Goal: Task Accomplishment & Management: Manage account settings

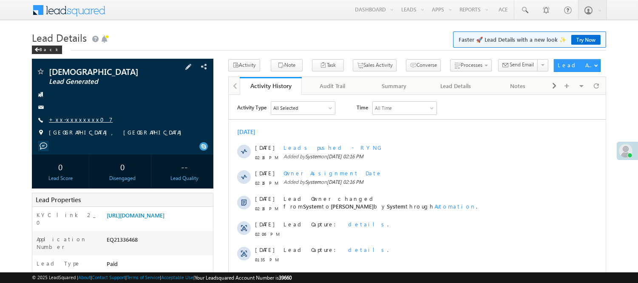
click at [70, 121] on link "+xx-xxxxxxxx07" at bounding box center [81, 119] width 64 height 7
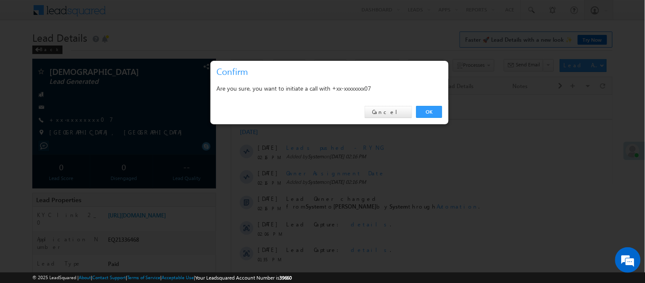
click at [445, 117] on div "OK Cancel" at bounding box center [330, 112] width 238 height 24
click at [427, 111] on link "OK" at bounding box center [429, 112] width 26 height 12
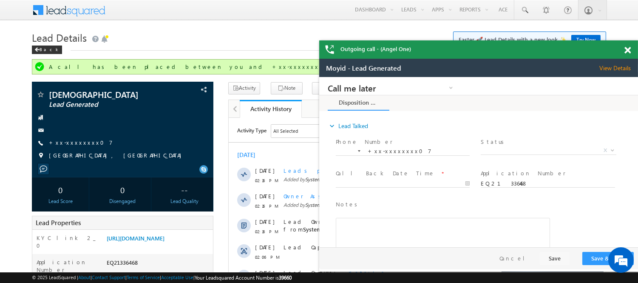
click at [629, 53] on span at bounding box center [628, 50] width 6 height 7
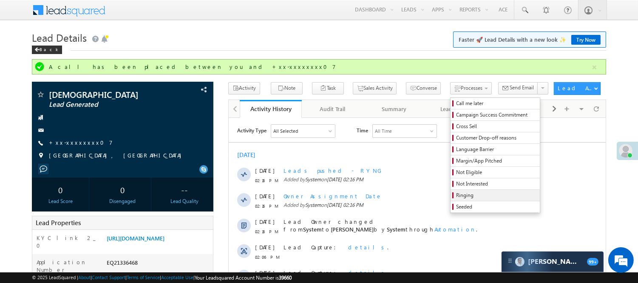
click at [456, 195] on span "Ringing" at bounding box center [496, 195] width 81 height 8
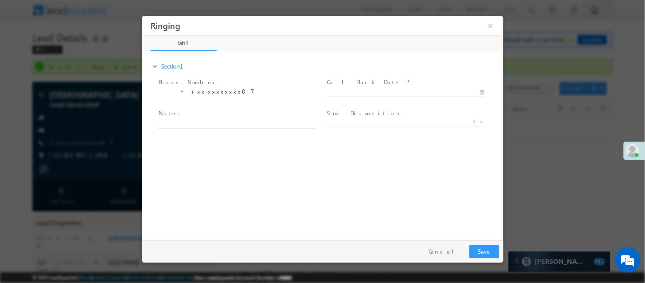
type input "10/14/25 2:46 PM"
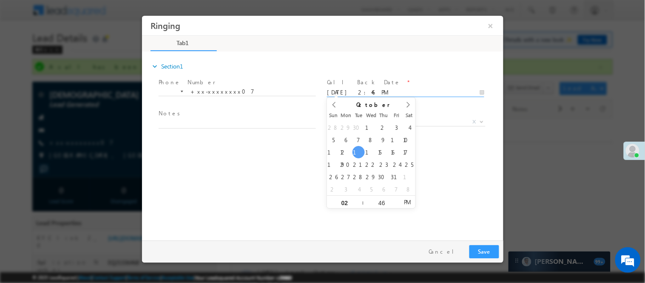
click at [423, 95] on input "10/14/25 2:46 PM" at bounding box center [405, 92] width 157 height 9
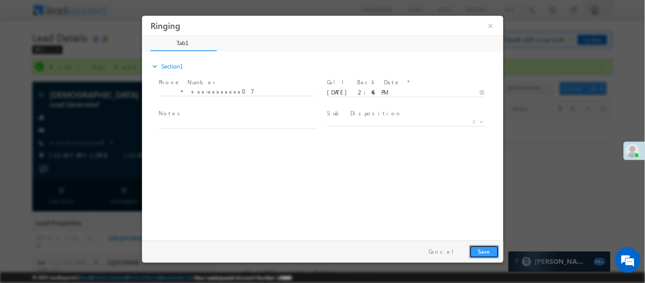
click at [481, 249] on button "Save" at bounding box center [484, 251] width 30 height 13
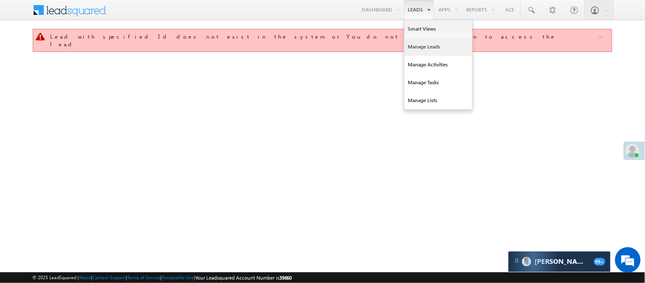
click at [431, 51] on link "Manage Leads" at bounding box center [438, 47] width 68 height 18
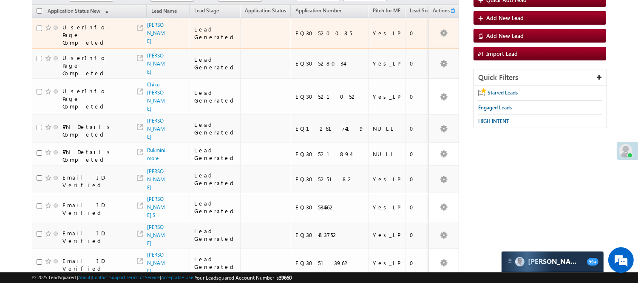
scroll to position [70, 0]
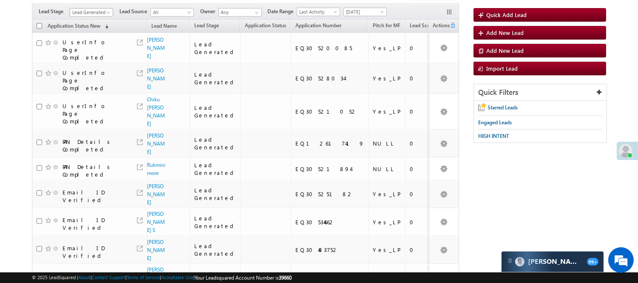
click at [88, 12] on span "Lead Generated" at bounding box center [90, 13] width 40 height 8
click at [84, 77] on link "Code Generated" at bounding box center [91, 74] width 43 height 8
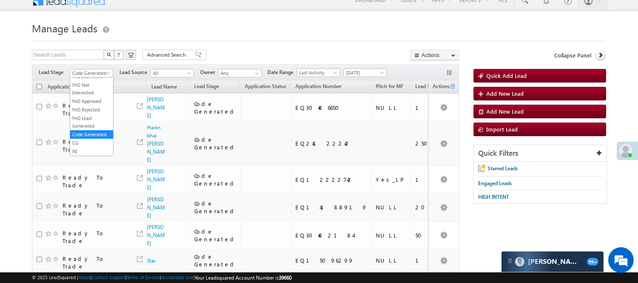
scroll to position [194, 0]
click at [95, 75] on span "Code Generated" at bounding box center [90, 73] width 40 height 8
drag, startPoint x: 88, startPoint y: 97, endPoint x: 225, endPoint y: 39, distance: 148.8
click at [88, 95] on link "Lead Generated" at bounding box center [91, 91] width 43 height 8
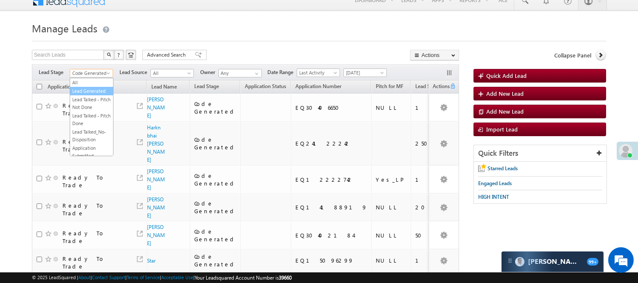
click at [249, 32] on h1 "Manage Leads" at bounding box center [319, 27] width 575 height 17
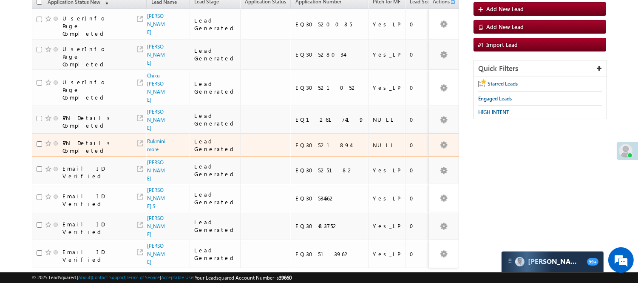
scroll to position [104, 0]
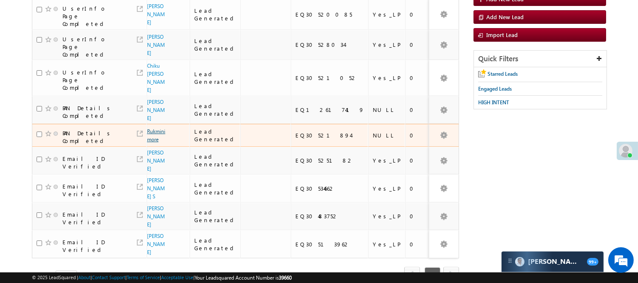
click at [151, 128] on link "Rukmini more" at bounding box center [156, 135] width 18 height 14
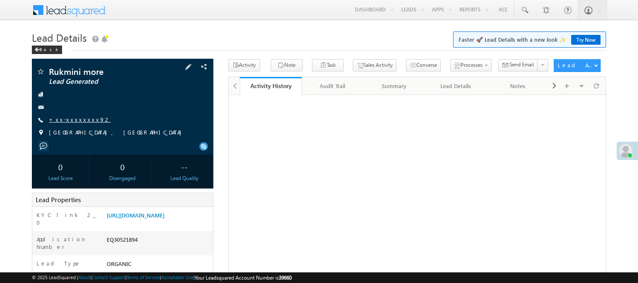
click at [81, 117] on link "+xx-xxxxxxxx92" at bounding box center [80, 119] width 62 height 7
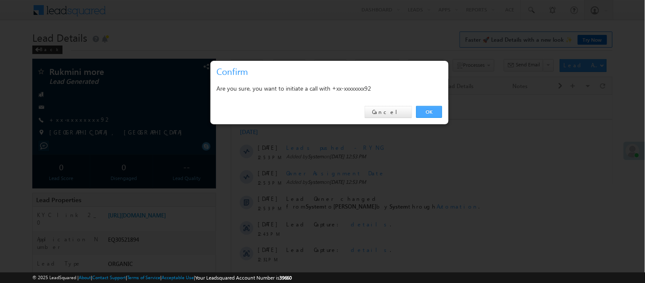
click at [420, 109] on link "OK" at bounding box center [429, 112] width 26 height 12
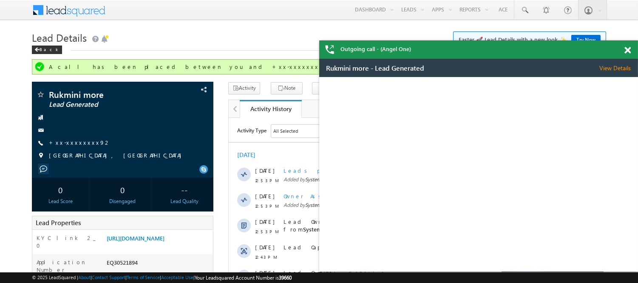
click at [627, 48] on span at bounding box center [628, 50] width 6 height 7
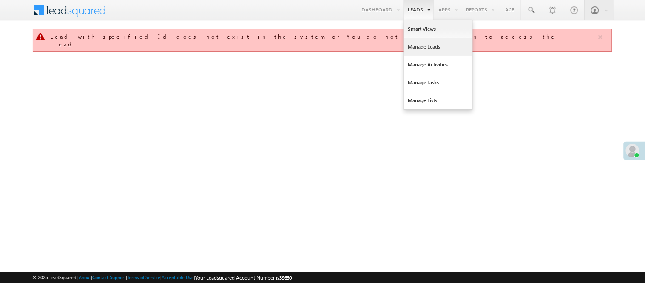
click at [417, 48] on link "Manage Leads" at bounding box center [438, 47] width 68 height 18
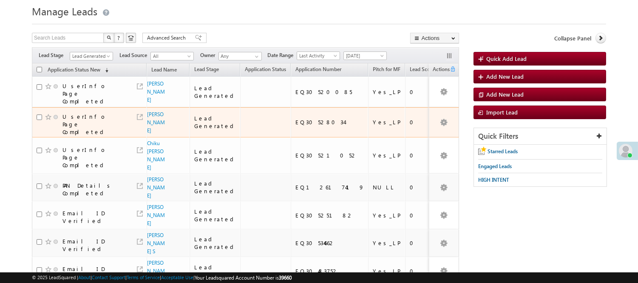
scroll to position [47, 0]
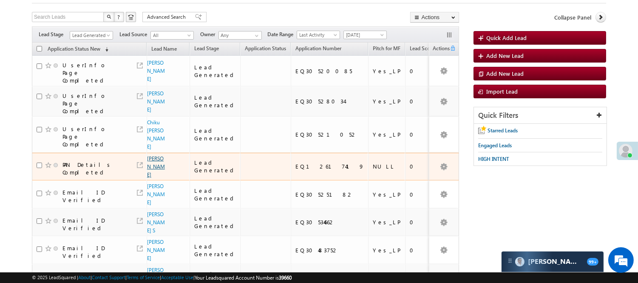
click at [150, 172] on link "[PERSON_NAME]" at bounding box center [156, 166] width 18 height 23
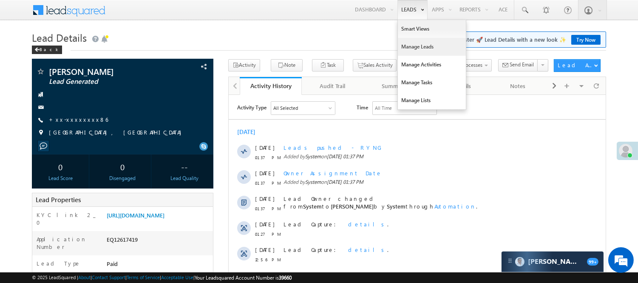
click at [417, 44] on link "Manage Leads" at bounding box center [432, 47] width 68 height 18
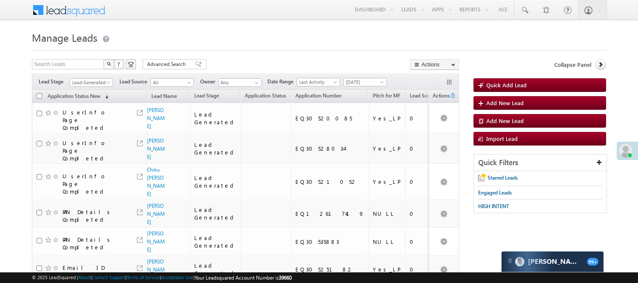
click at [95, 80] on span "Lead Generated" at bounding box center [90, 83] width 40 height 8
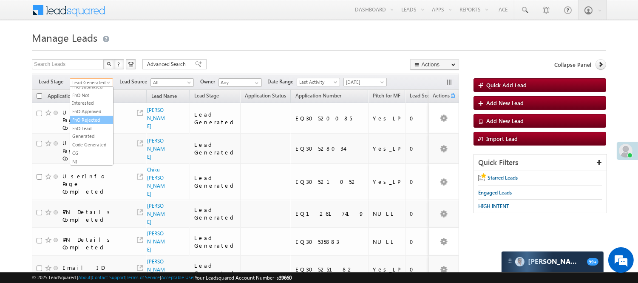
scroll to position [211, 0]
click at [92, 140] on link "Code Generated" at bounding box center [91, 144] width 43 height 8
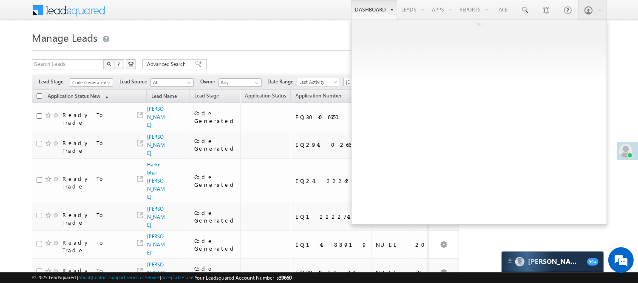
scroll to position [0, 0]
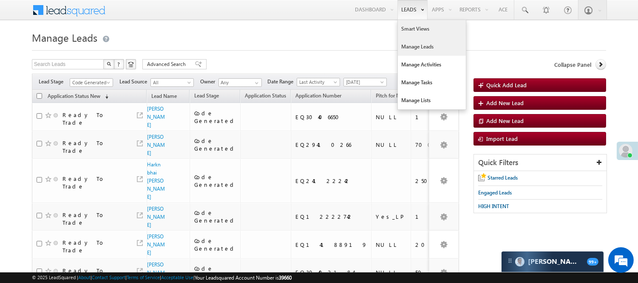
click at [417, 35] on link "Smart Views" at bounding box center [432, 29] width 68 height 18
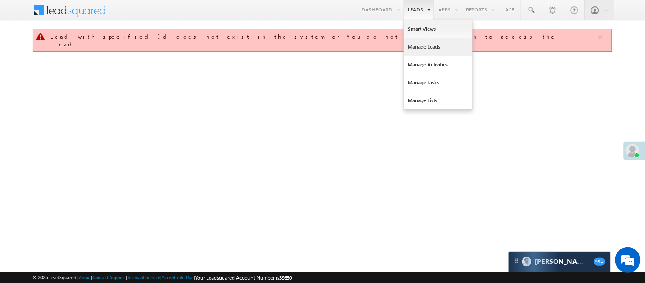
click at [439, 54] on link "Manage Leads" at bounding box center [438, 47] width 68 height 18
click at [435, 45] on link "Manage Leads" at bounding box center [438, 47] width 68 height 18
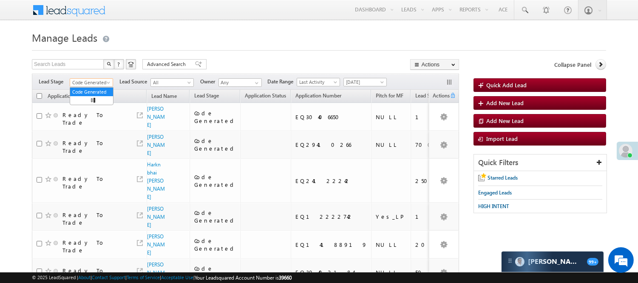
click at [91, 81] on span "Code Generated" at bounding box center [90, 83] width 40 height 8
click at [92, 104] on link "Lead Generated" at bounding box center [91, 101] width 43 height 8
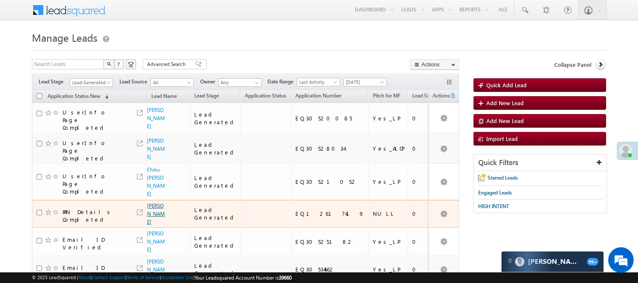
click at [150, 202] on link "Ritesh B Khunt" at bounding box center [156, 213] width 18 height 23
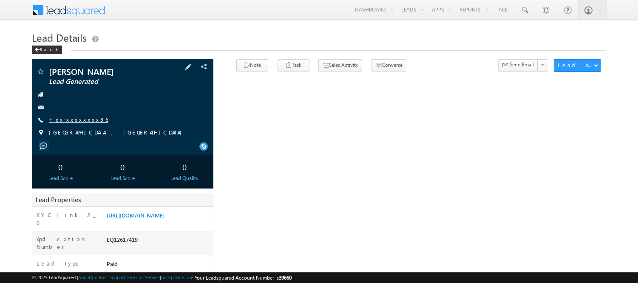
click at [83, 117] on link "+xx-xxxxxxxx86" at bounding box center [78, 119] width 59 height 7
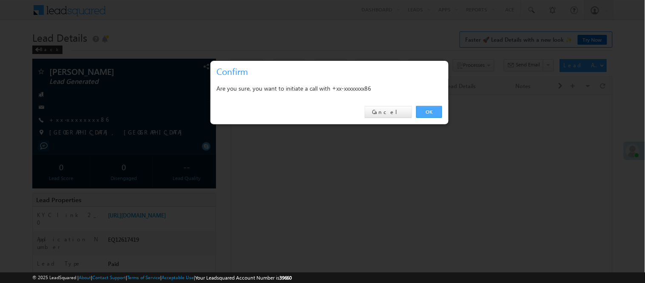
click at [429, 114] on link "OK" at bounding box center [429, 112] width 26 height 12
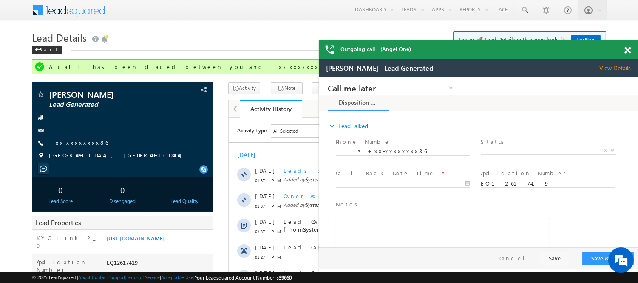
click at [626, 51] on span at bounding box center [628, 50] width 6 height 7
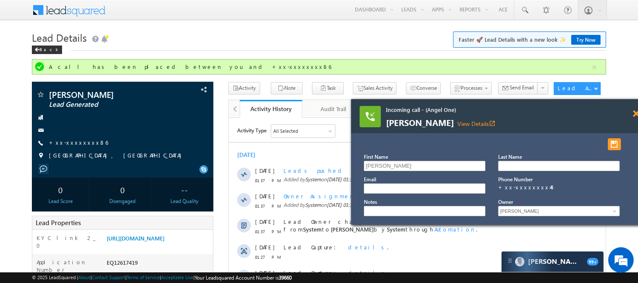
click at [635, 113] on span at bounding box center [636, 113] width 6 height 7
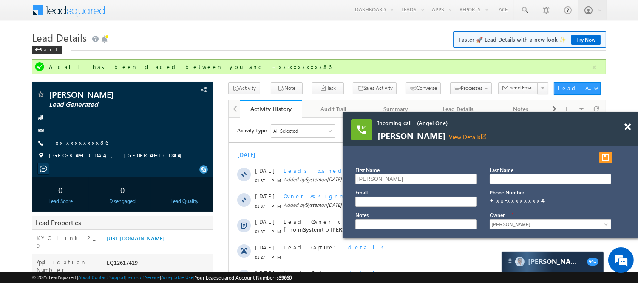
drag, startPoint x: 581, startPoint y: 132, endPoint x: 564, endPoint y: 131, distance: 16.6
click at [564, 132] on span "Sharwan kumar View Details open_in_new" at bounding box center [480, 135] width 204 height 9
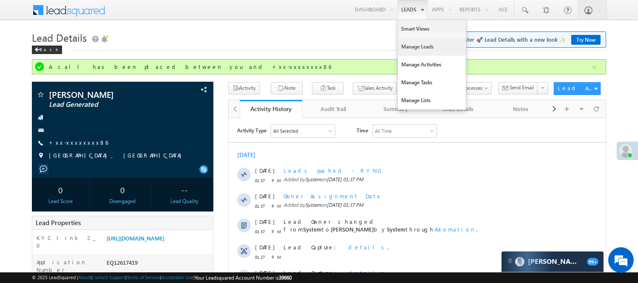
click at [413, 43] on link "Manage Leads" at bounding box center [432, 47] width 68 height 18
click at [414, 47] on link "Manage Leads" at bounding box center [432, 47] width 68 height 18
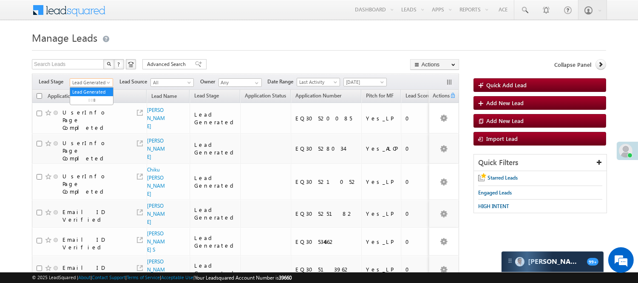
click at [94, 82] on span "Lead Generated" at bounding box center [90, 83] width 40 height 8
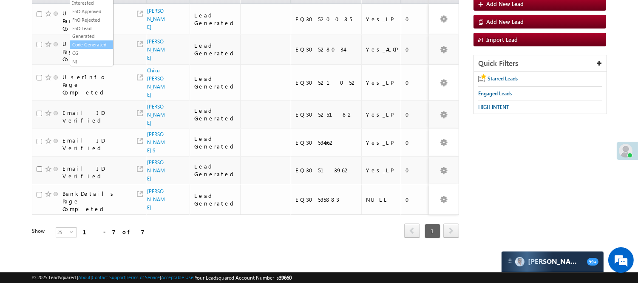
click at [86, 41] on link "Code Generated" at bounding box center [91, 45] width 43 height 8
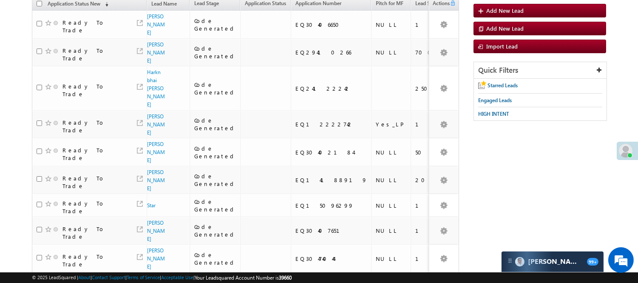
scroll to position [340, 0]
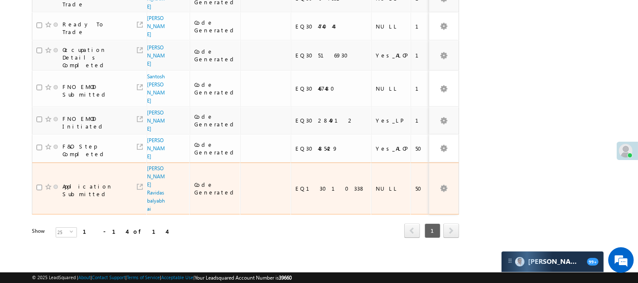
click at [35, 186] on td "Application Submitted" at bounding box center [89, 188] width 115 height 52
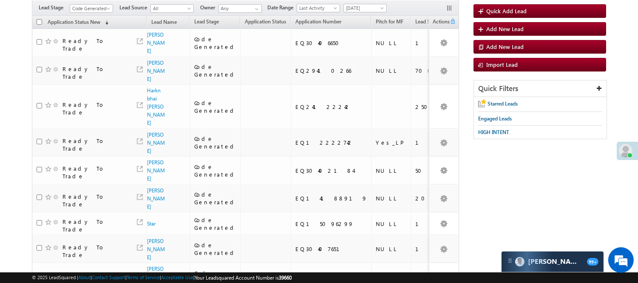
scroll to position [0, 0]
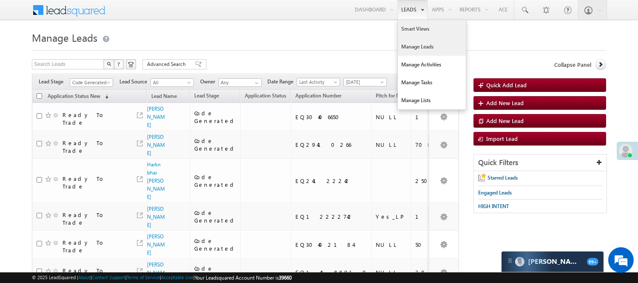
click at [421, 24] on link "Smart Views" at bounding box center [432, 29] width 68 height 18
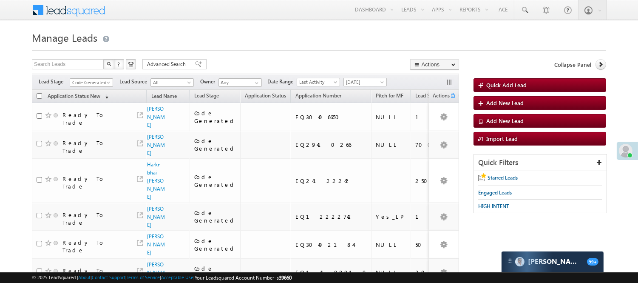
click at [86, 82] on span "Code Generated" at bounding box center [90, 83] width 40 height 8
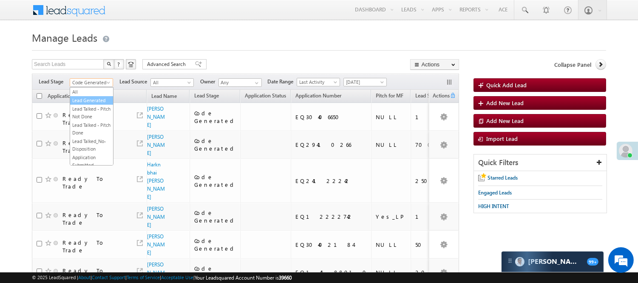
click at [78, 100] on link "Lead Generated" at bounding box center [91, 101] width 43 height 8
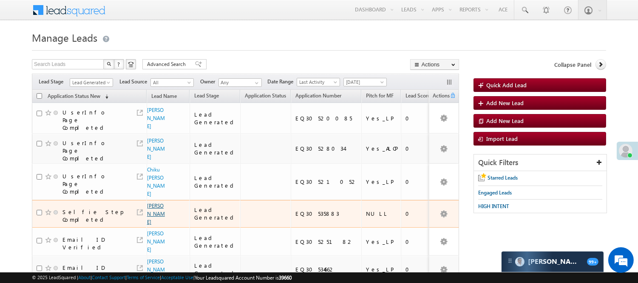
click at [154, 202] on link "[PERSON_NAME]" at bounding box center [156, 213] width 18 height 23
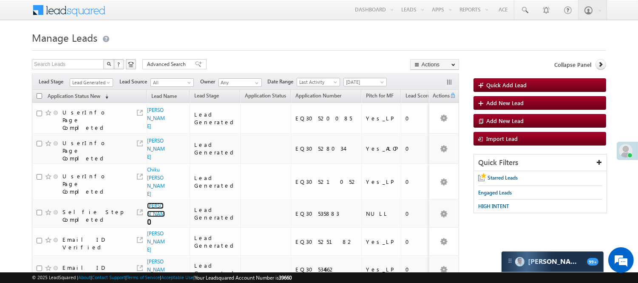
scroll to position [145, 0]
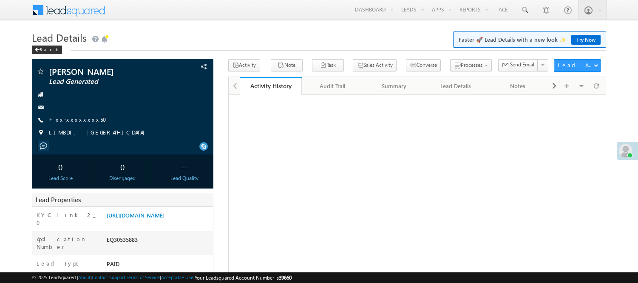
click at [62, 122] on link "+xx-xxxxxxxx50" at bounding box center [80, 119] width 63 height 7
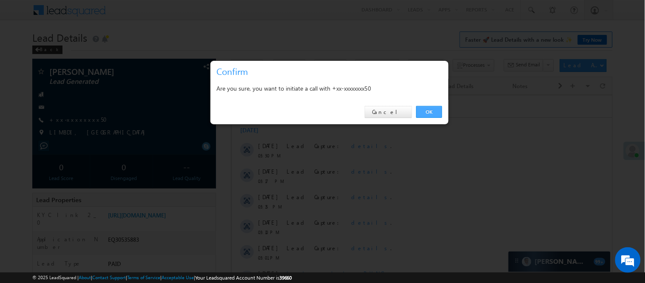
click at [438, 113] on link "OK" at bounding box center [429, 112] width 26 height 12
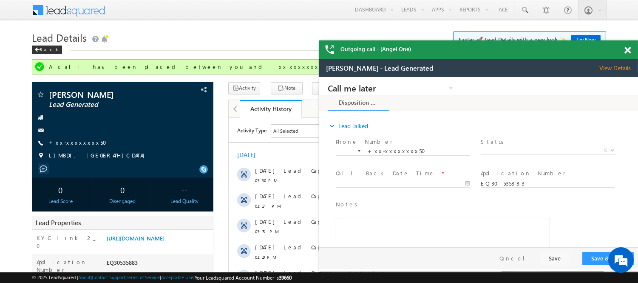
click at [629, 54] on div at bounding box center [632, 48] width 11 height 17
click at [625, 50] on span at bounding box center [628, 50] width 6 height 7
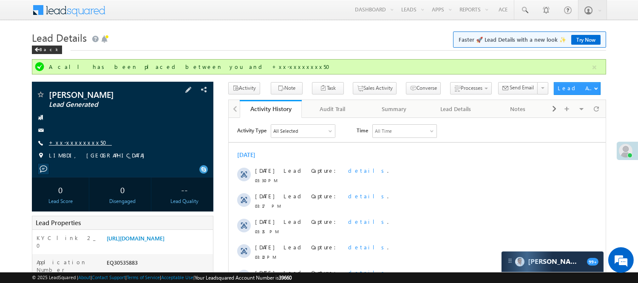
click at [75, 142] on link "+xx-xxxxxxxx50" at bounding box center [80, 142] width 63 height 7
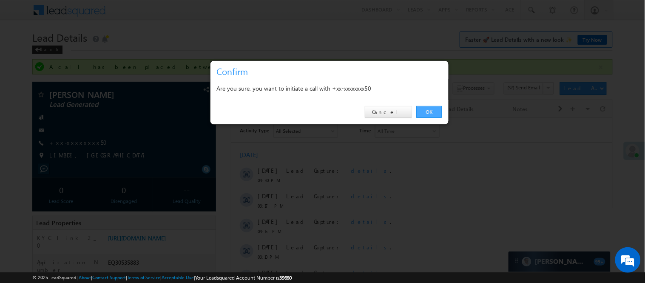
click at [434, 111] on link "OK" at bounding box center [429, 112] width 26 height 12
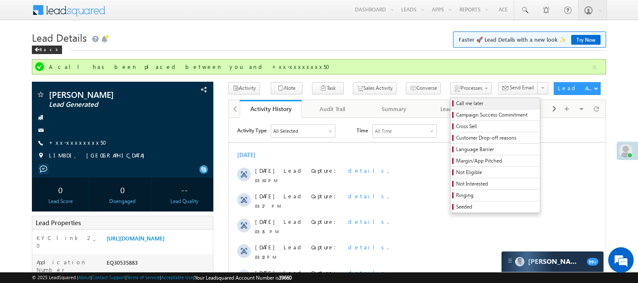
click at [456, 103] on span "Call me later" at bounding box center [496, 104] width 81 height 8
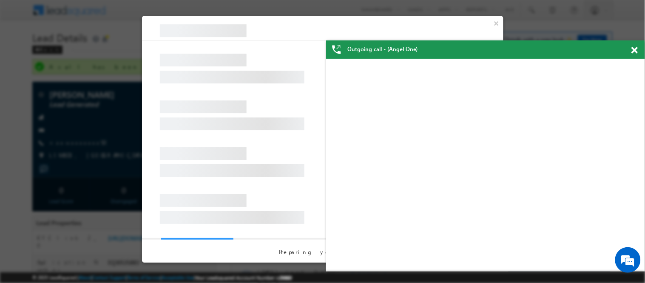
click at [636, 48] on span at bounding box center [635, 50] width 6 height 7
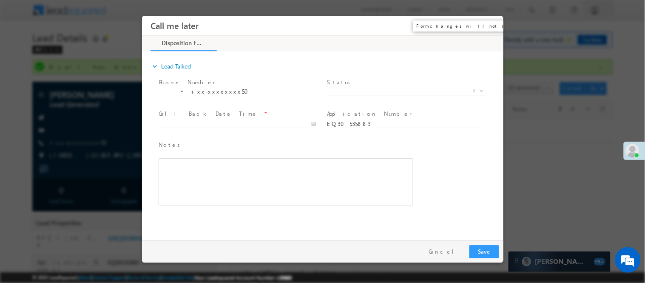
click at [485, 25] on button "×" at bounding box center [490, 25] width 14 height 16
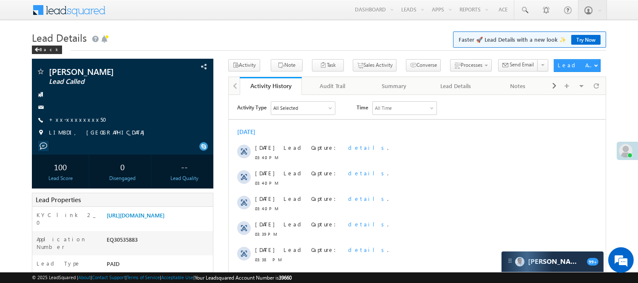
click at [147, 215] on link "https://angelbroking1-pk3em7sa.customui-test.leadsquared.com?leadId=766c4dbe-04…" at bounding box center [136, 214] width 58 height 7
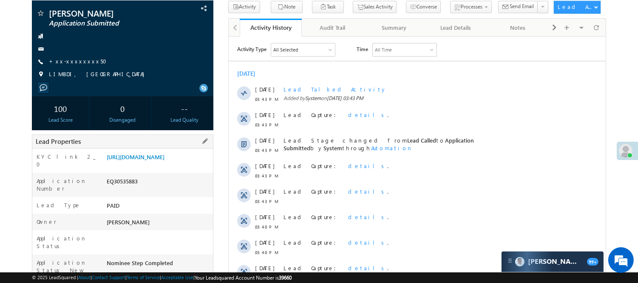
scroll to position [47, 0]
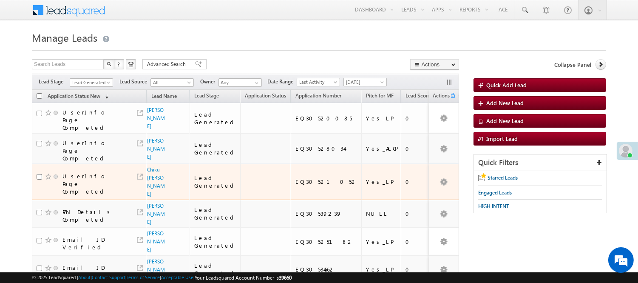
scroll to position [128, 0]
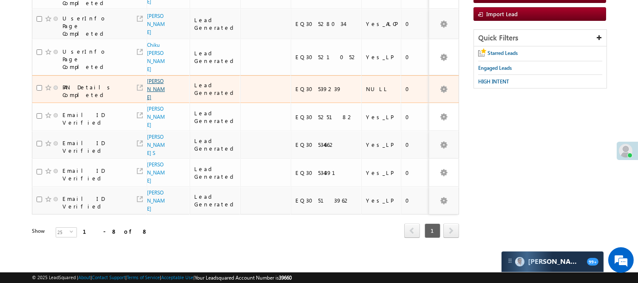
click at [150, 78] on link "Uma Devi" at bounding box center [156, 89] width 18 height 23
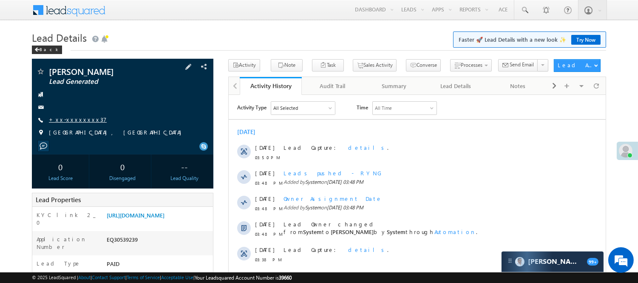
click at [73, 121] on link "+xx-xxxxxxxx37" at bounding box center [78, 119] width 58 height 7
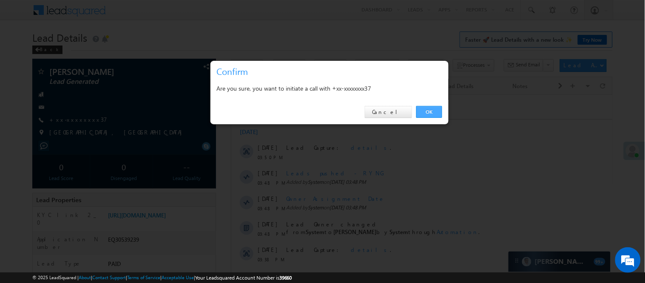
click at [436, 112] on link "OK" at bounding box center [429, 112] width 26 height 12
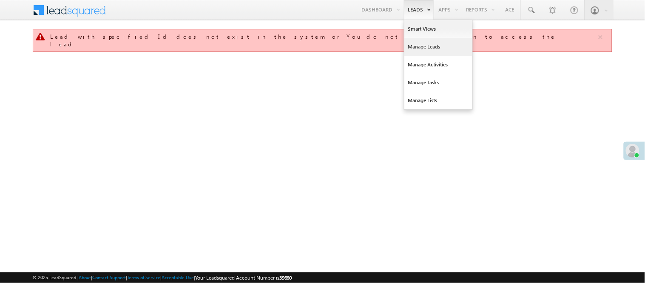
click at [426, 45] on link "Manage Leads" at bounding box center [438, 47] width 68 height 18
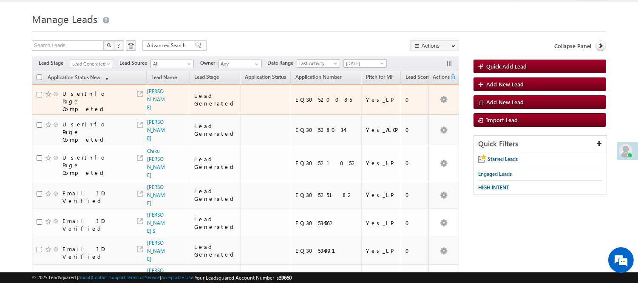
scroll to position [47, 0]
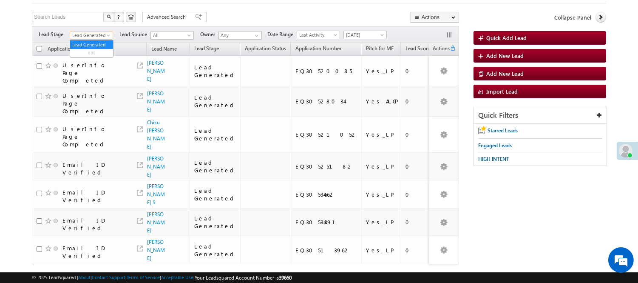
click at [97, 31] on link "Lead Generated" at bounding box center [91, 35] width 43 height 9
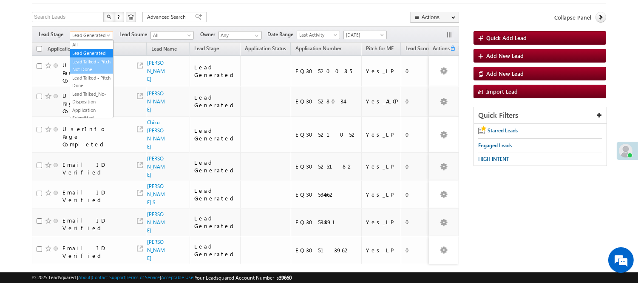
scroll to position [0, 0]
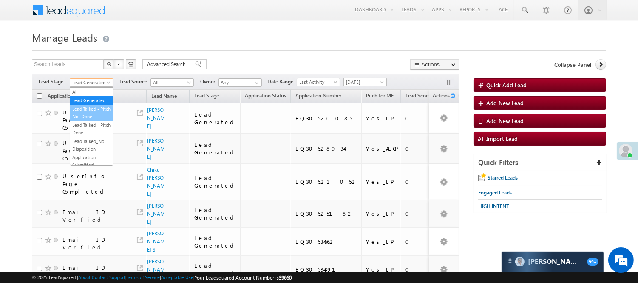
click at [90, 120] on link "Lead Talked - Pitch Not Done" at bounding box center [91, 112] width 43 height 15
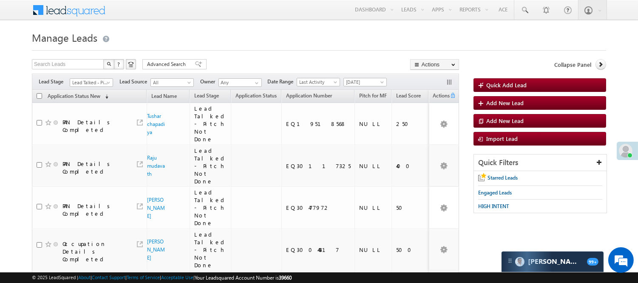
click at [99, 77] on div "Filters Lead Stage All Lead Generated Lead Talked - Pitch Not Done Lead Talked …" at bounding box center [245, 82] width 427 height 16
click at [101, 82] on span "Lead Talked - Pitch Not Done" at bounding box center [90, 83] width 40 height 8
drag, startPoint x: 85, startPoint y: 154, endPoint x: 90, endPoint y: 161, distance: 8.6
click at [90, 148] on li "Code Generated" at bounding box center [91, 144] width 43 height 9
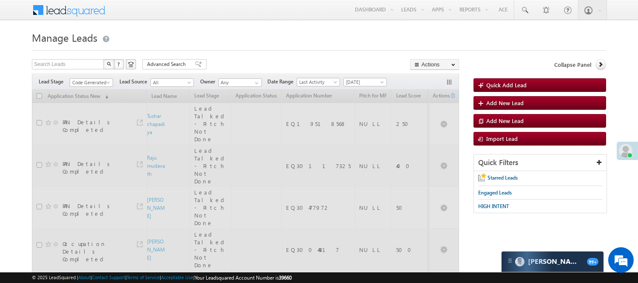
click at [239, 37] on h1 "Manage Leads" at bounding box center [319, 36] width 575 height 17
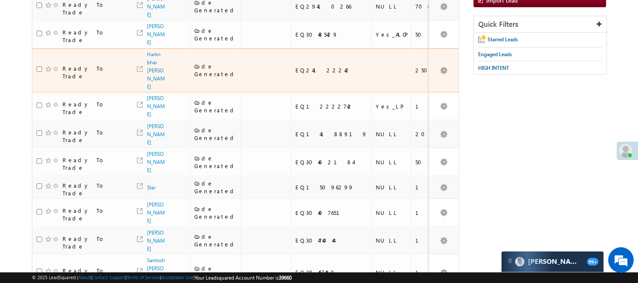
scroll to position [187, 0]
